Goal: Information Seeking & Learning: Learn about a topic

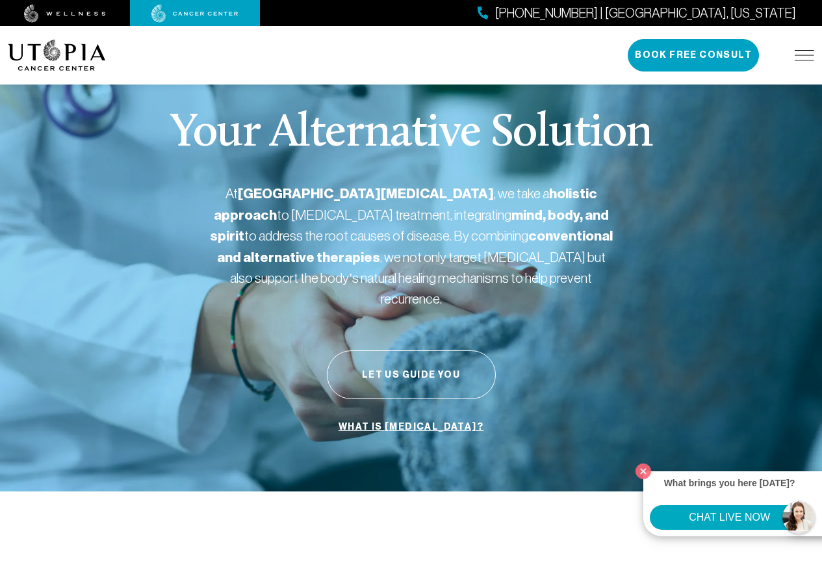
click at [391, 415] on link "What is [MEDICAL_DATA]?" at bounding box center [410, 427] width 151 height 25
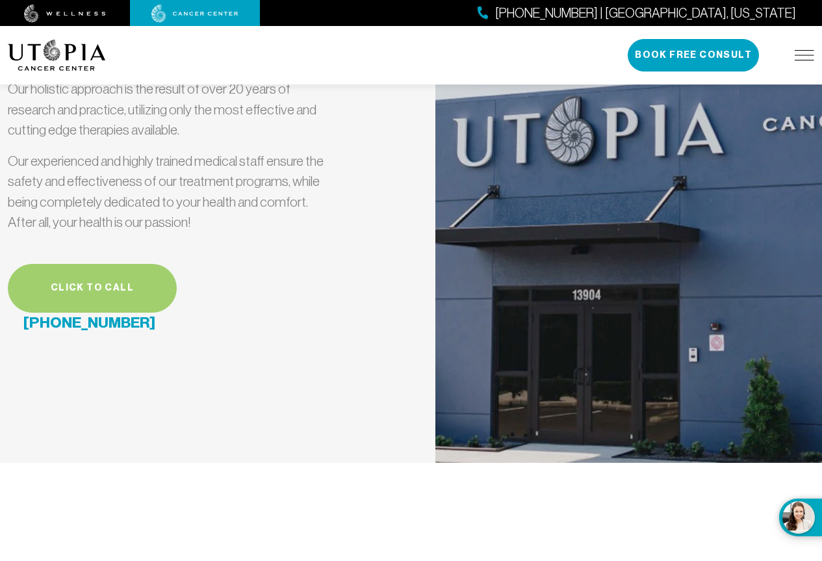
scroll to position [3705, 0]
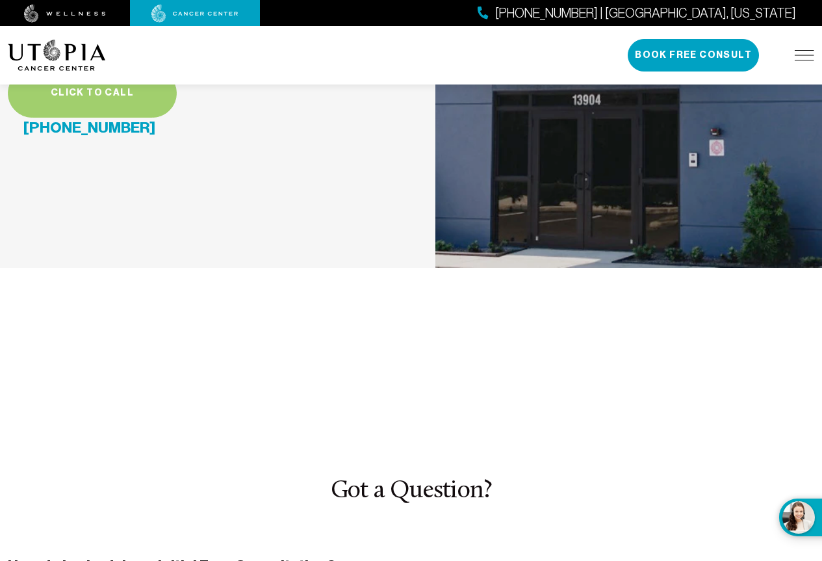
click at [322, 536] on div "How do I schedule an Initial Free Consultation?" at bounding box center [411, 568] width 807 height 64
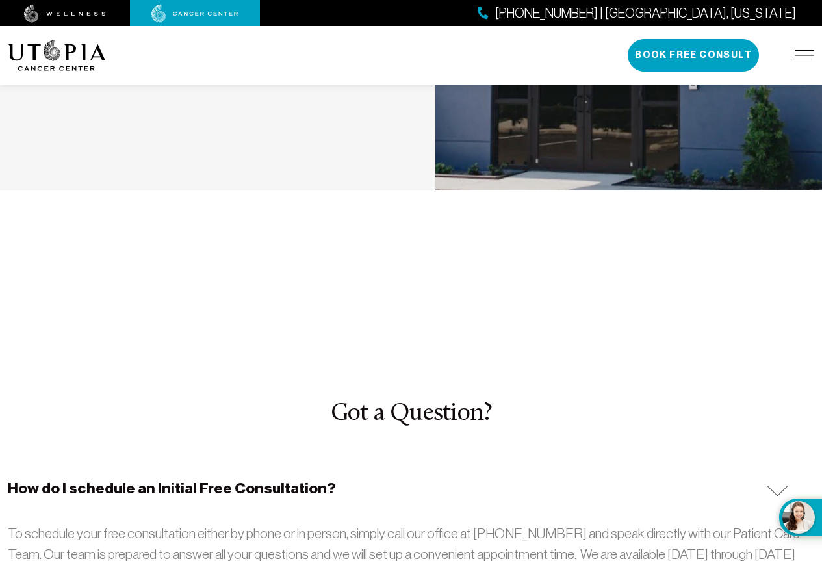
scroll to position [3900, 0]
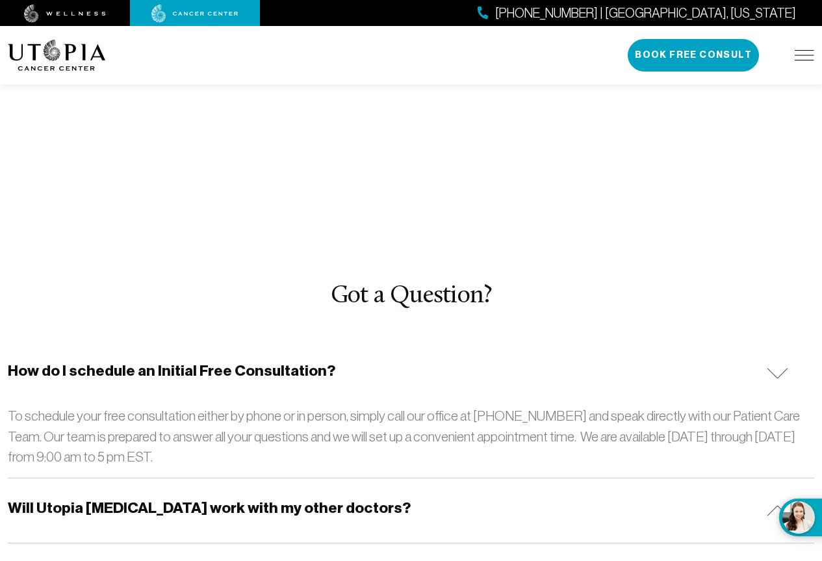
click at [118, 498] on h5 "Will Utopia [MEDICAL_DATA] work with my other doctors?" at bounding box center [209, 508] width 403 height 20
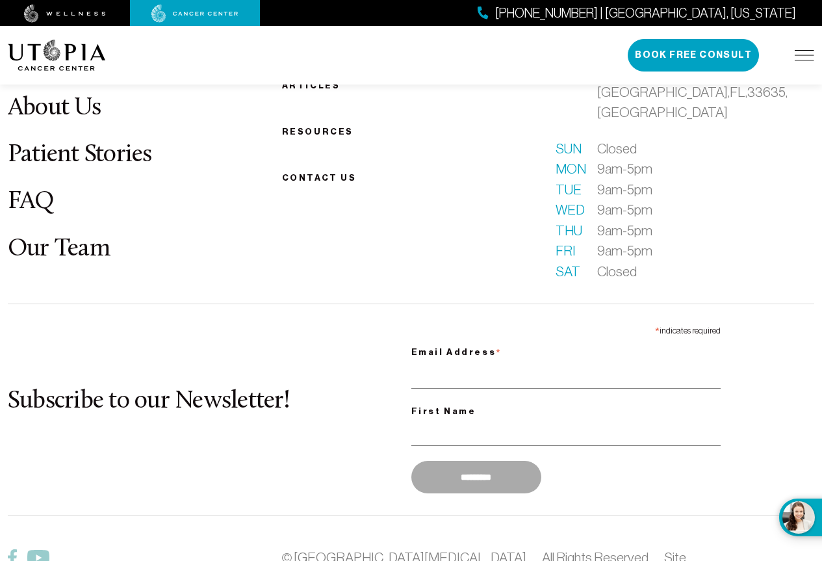
scroll to position [4785, 0]
